Goal: Transaction & Acquisition: Purchase product/service

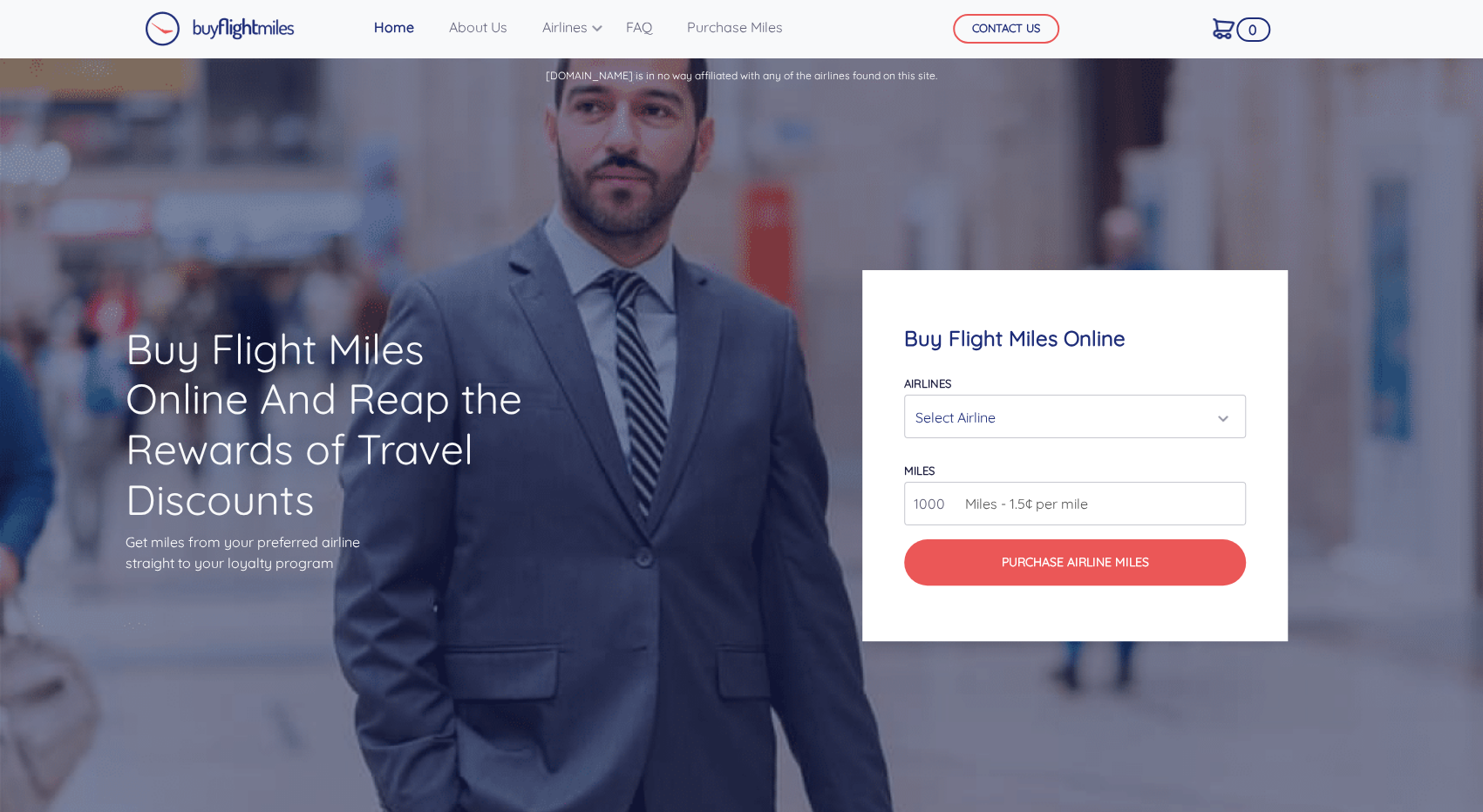
click at [1076, 435] on div "Select Airline" at bounding box center [1075, 417] width 340 height 42
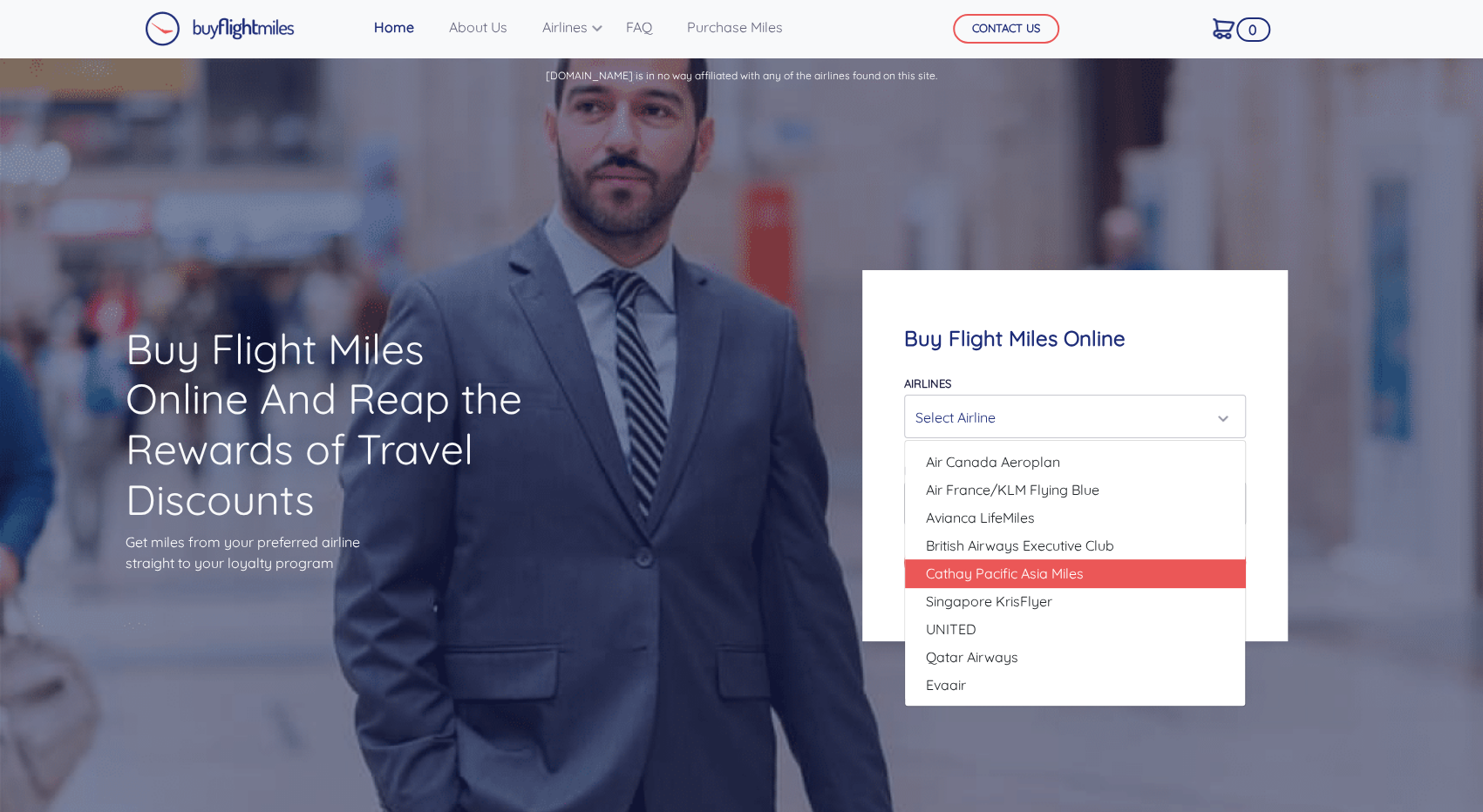
click at [1050, 574] on span "Cathay Pacific Asia Miles" at bounding box center [1004, 573] width 157 height 21
select select "Cathay Pacific Asia Miles"
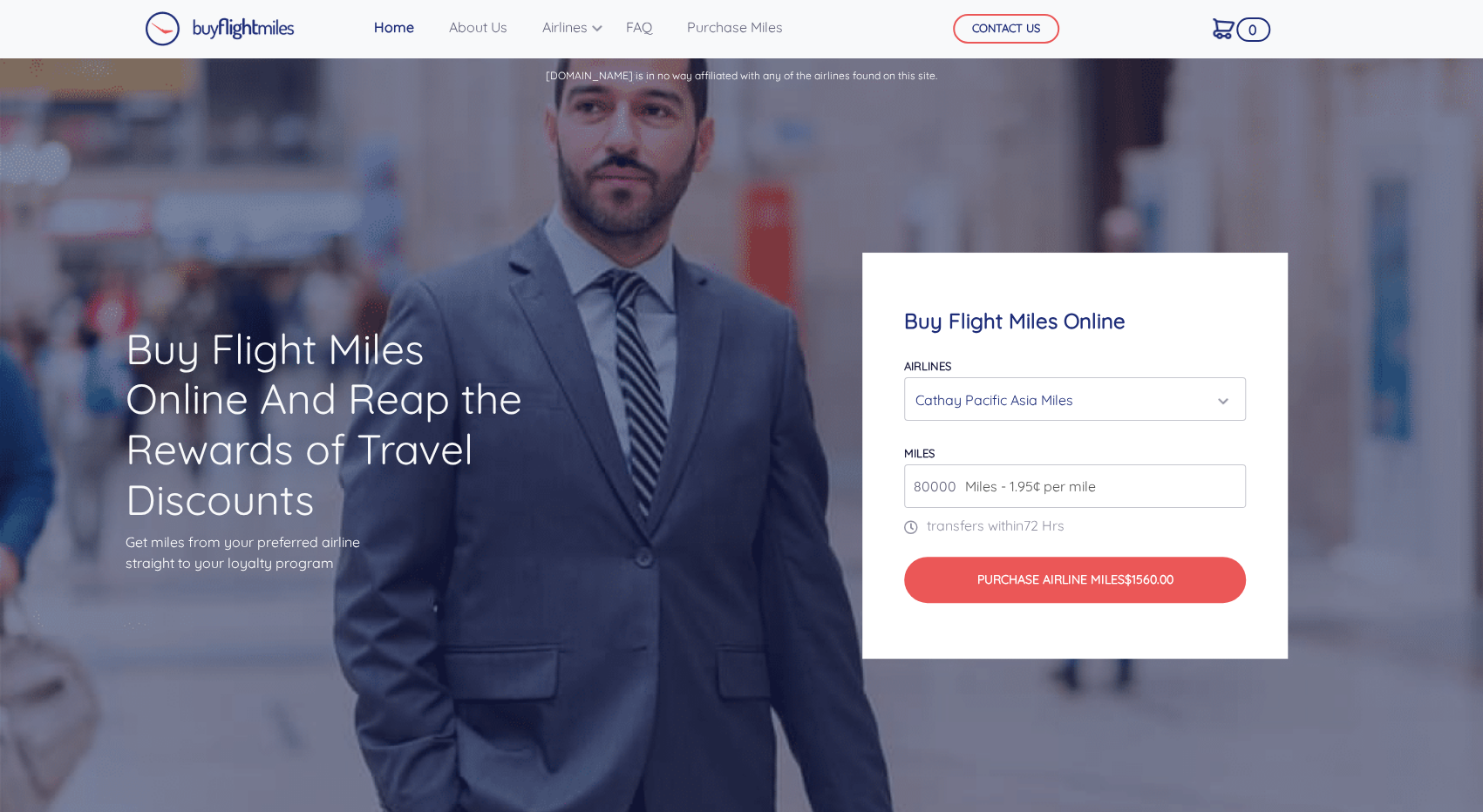
click at [1124, 486] on input "80000" at bounding box center [1075, 486] width 342 height 44
click at [979, 460] on div "miles 80000 Miles - 1.95¢ per mile" at bounding box center [1075, 475] width 342 height 66
drag, startPoint x: 954, startPoint y: 495, endPoint x: 743, endPoint y: 481, distance: 211.5
click at [725, 489] on div "Buy Flight Miles Online And Reap the Rewards of Travel Discounts Get miles from…" at bounding box center [741, 455] width 1483 height 716
click at [1123, 468] on input "27000" at bounding box center [1075, 486] width 342 height 44
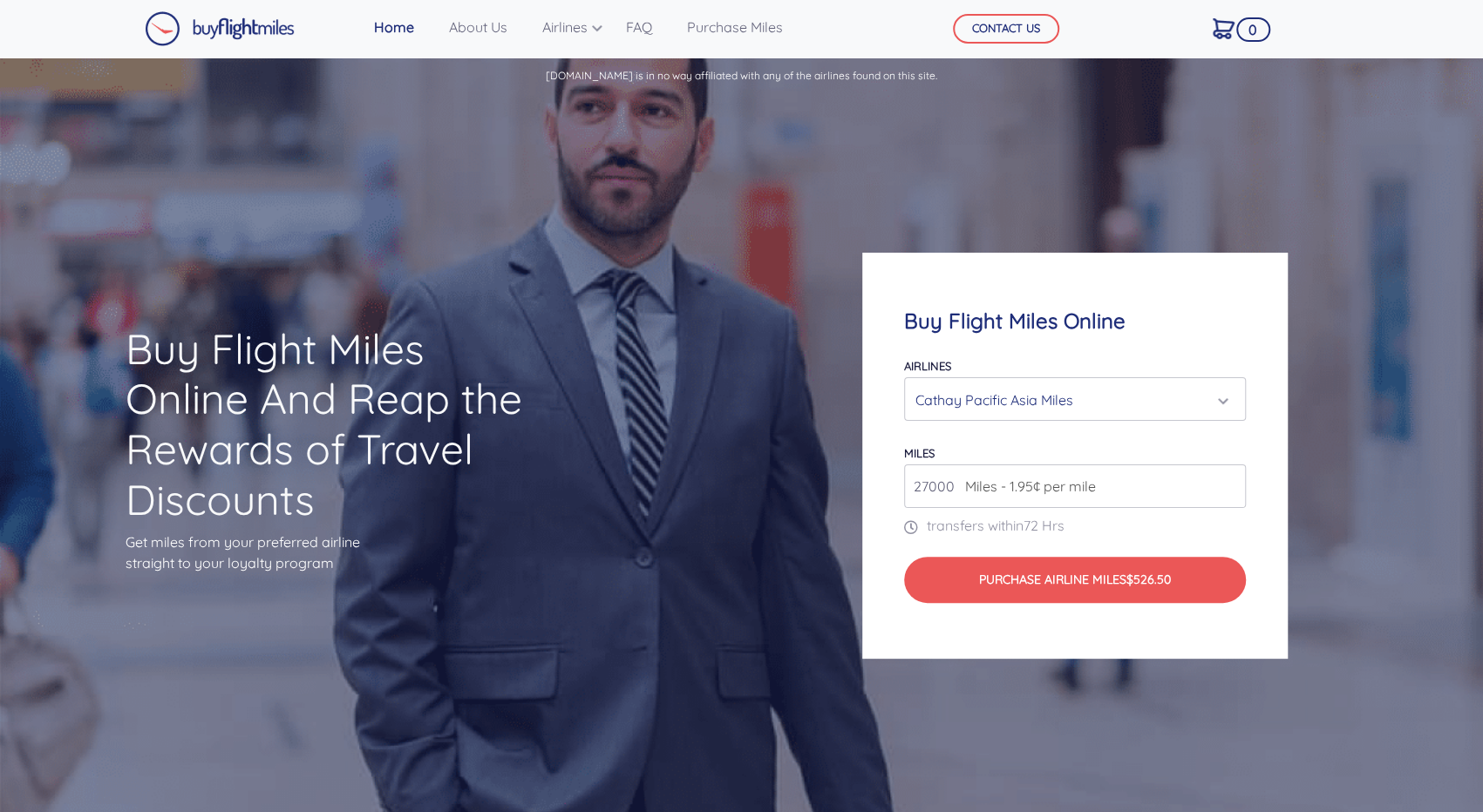
click at [1144, 442] on div "miles 27000 Miles - 1.95¢ per mile" at bounding box center [1075, 475] width 342 height 66
drag, startPoint x: 951, startPoint y: 484, endPoint x: 846, endPoint y: 491, distance: 105.2
click at [847, 492] on div "Buy Flight Miles Online Airlines Air Canada Aeroplan Air France/KLM Flying Blue…" at bounding box center [1075, 456] width 593 height 573
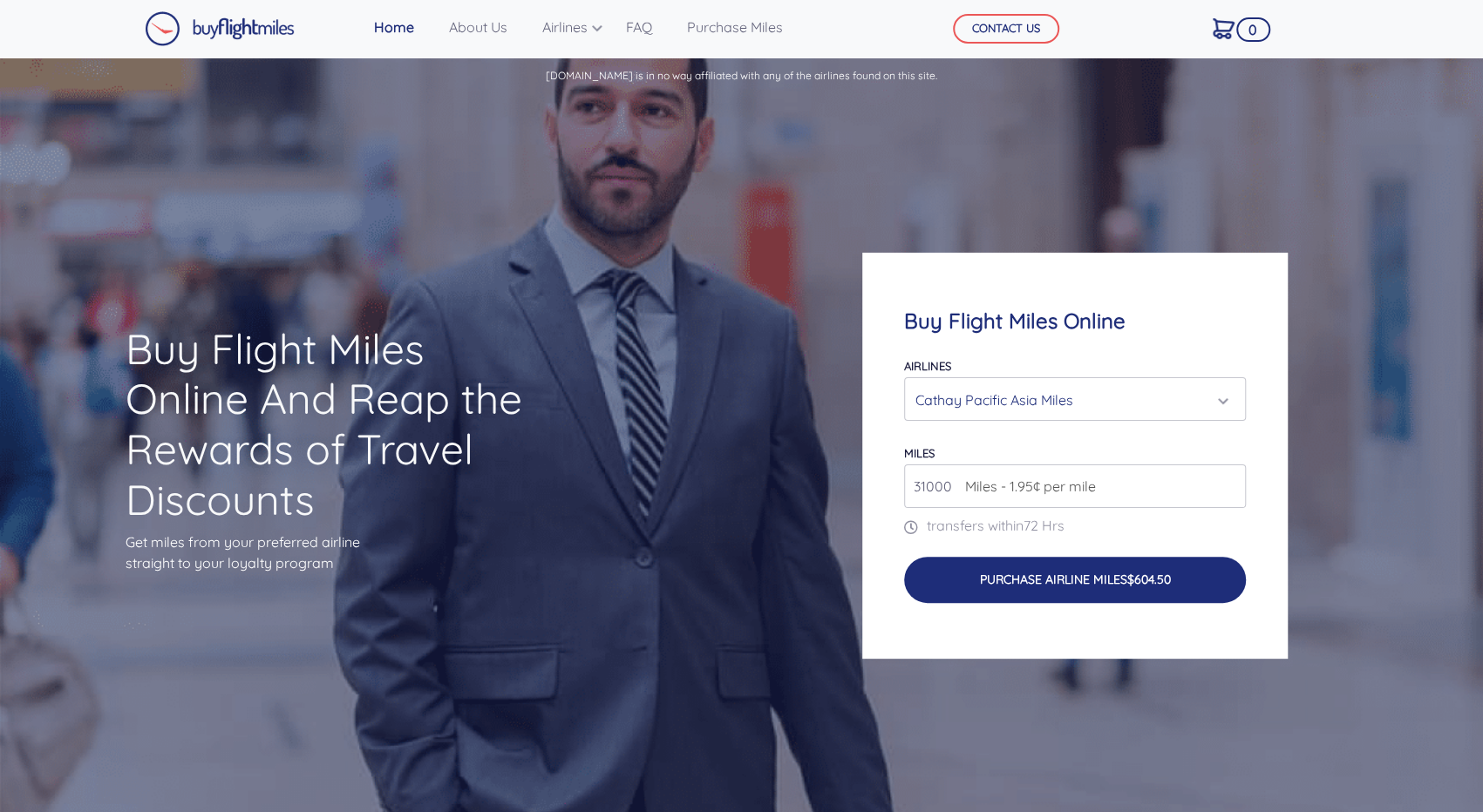
click at [1179, 569] on button "Purchase Airline Miles $604.50" at bounding box center [1075, 580] width 342 height 45
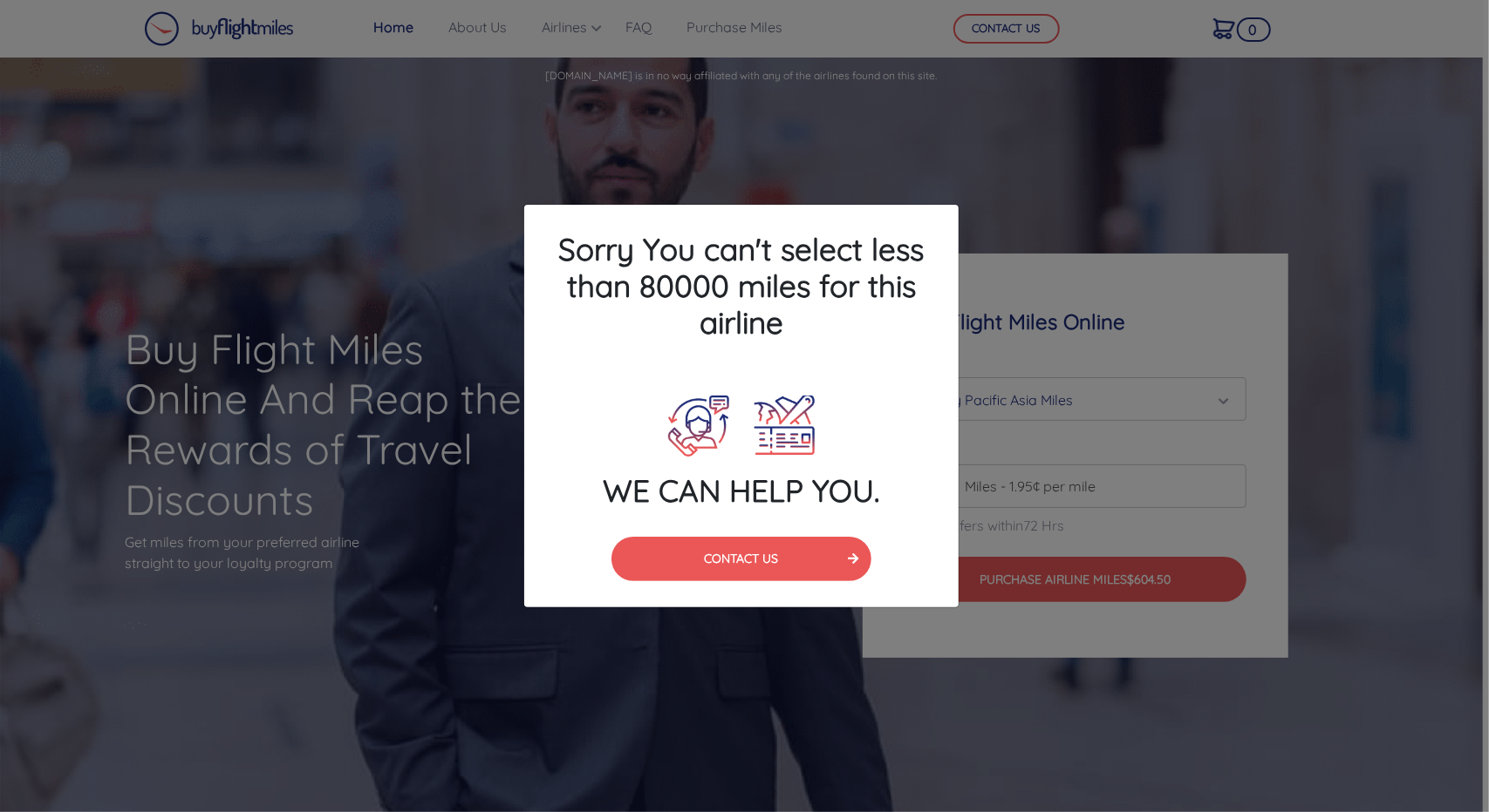
click at [1064, 157] on div "Sorry You can't select less than 80000 miles for this airline WE CAN HELP YOU. …" at bounding box center [744, 406] width 1489 height 812
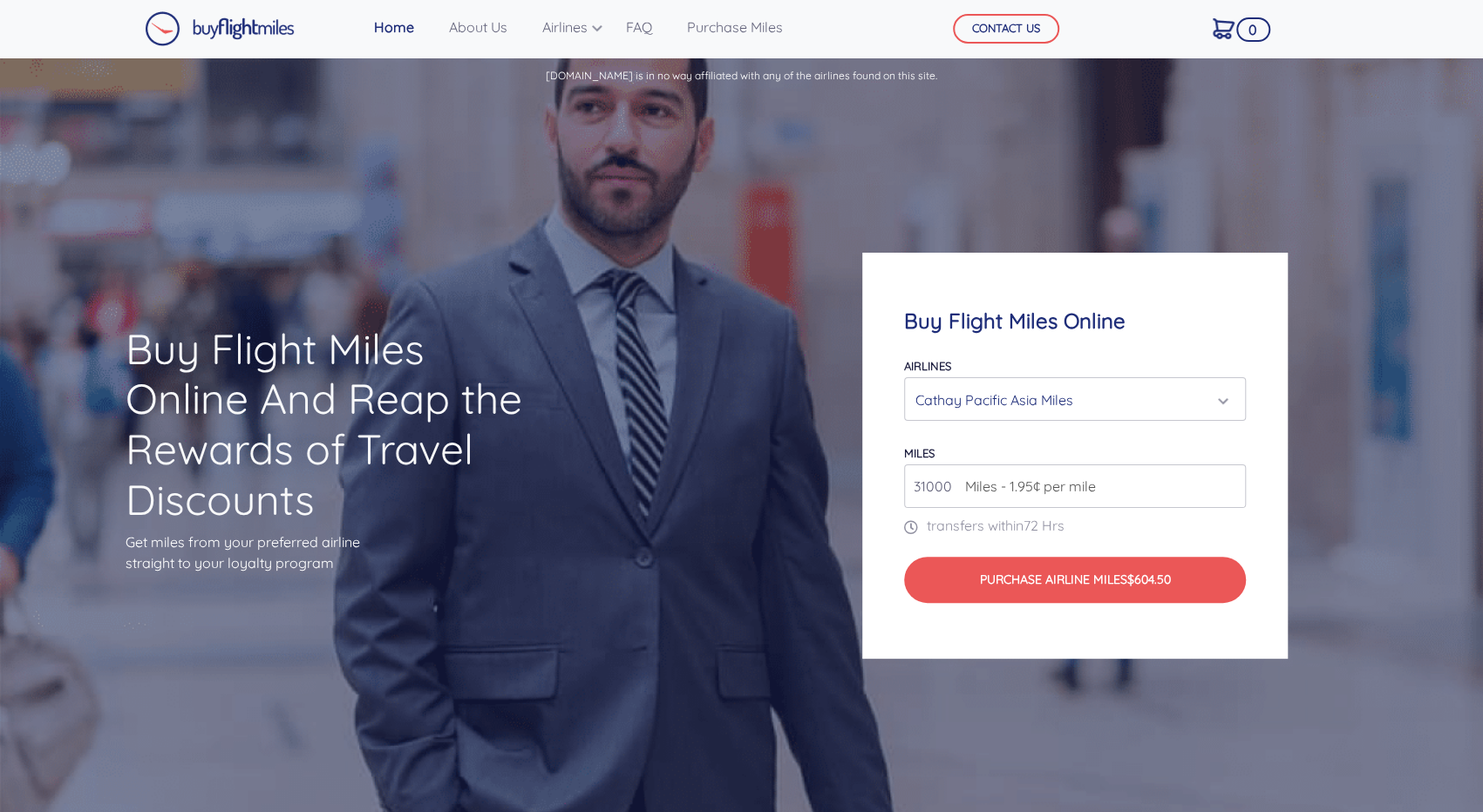
drag, startPoint x: 952, startPoint y: 495, endPoint x: 594, endPoint y: 510, distance: 358.3
click at [611, 517] on div "Buy Flight Miles Online And Reap the Rewards of Travel Discounts Get miles from…" at bounding box center [741, 455] width 1483 height 716
type input "80000"
click at [615, 487] on div "Buy Flight Miles Online And Reap the Rewards of Travel Discounts Get miles from…" at bounding box center [741, 455] width 1483 height 716
